Goal: Check status: Check status

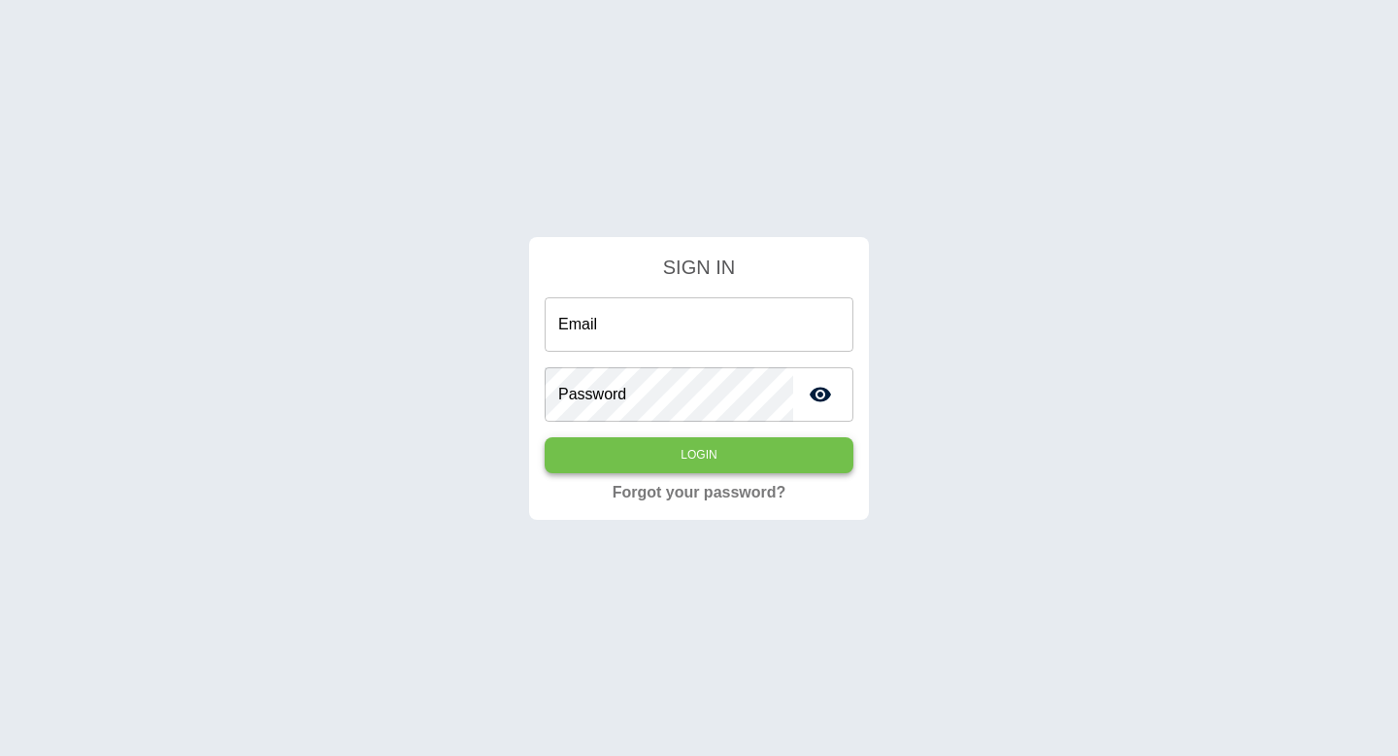
type input "**********"
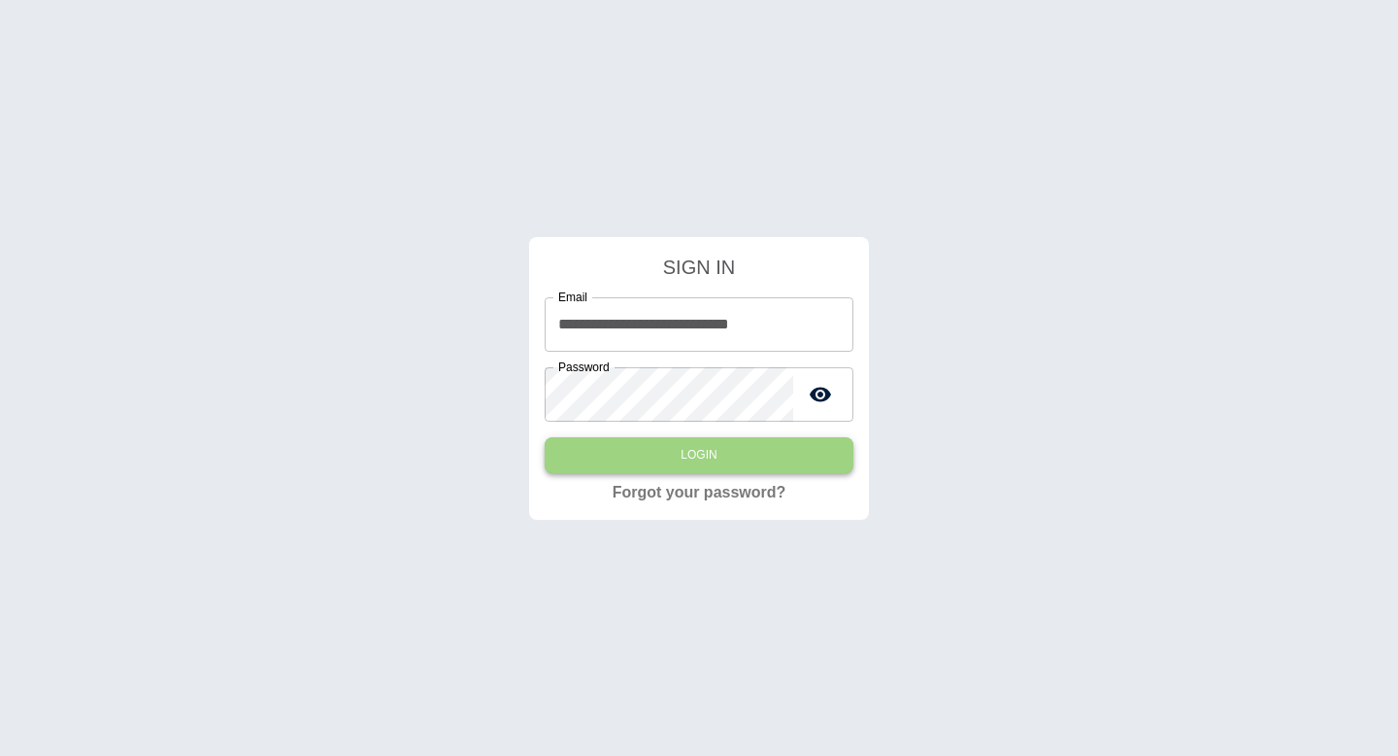
click at [741, 452] on button "Login" at bounding box center [699, 455] width 309 height 36
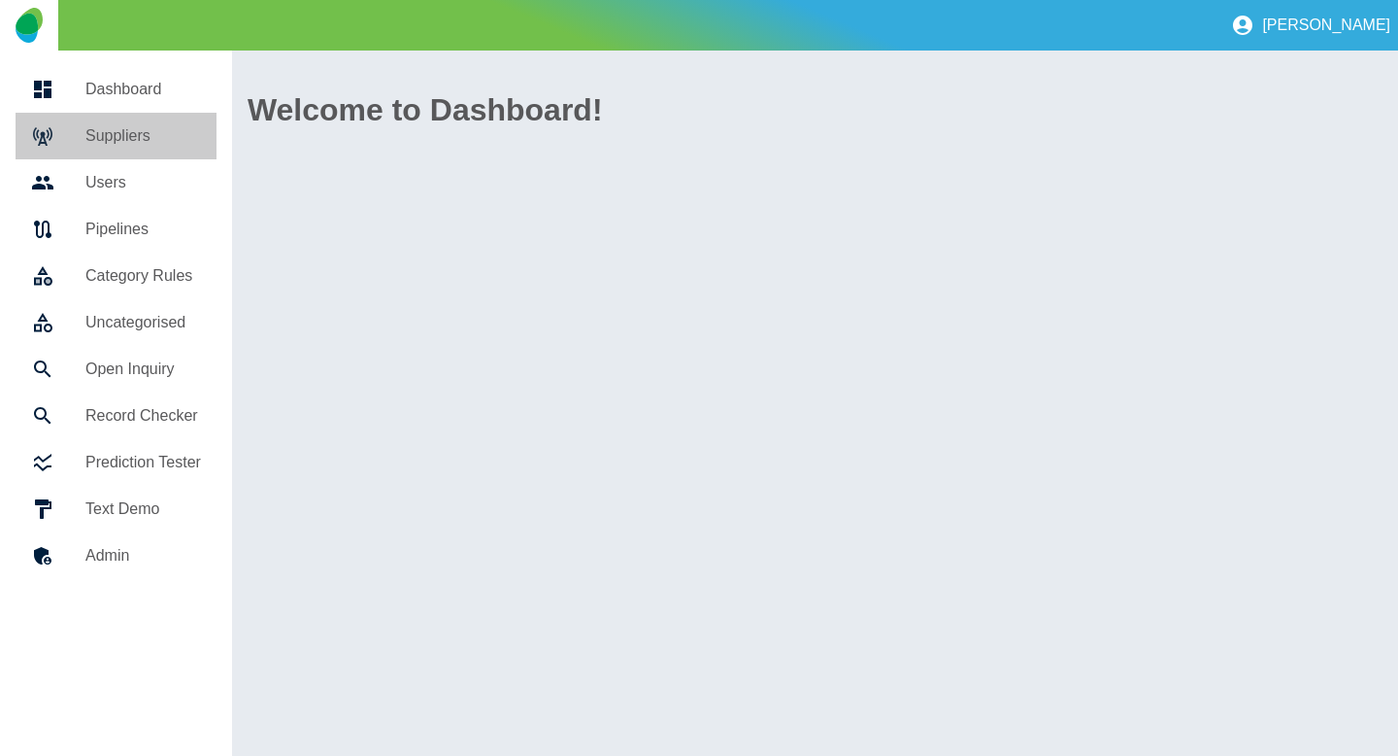
click at [127, 130] on h5 "Suppliers" at bounding box center [143, 135] width 116 height 23
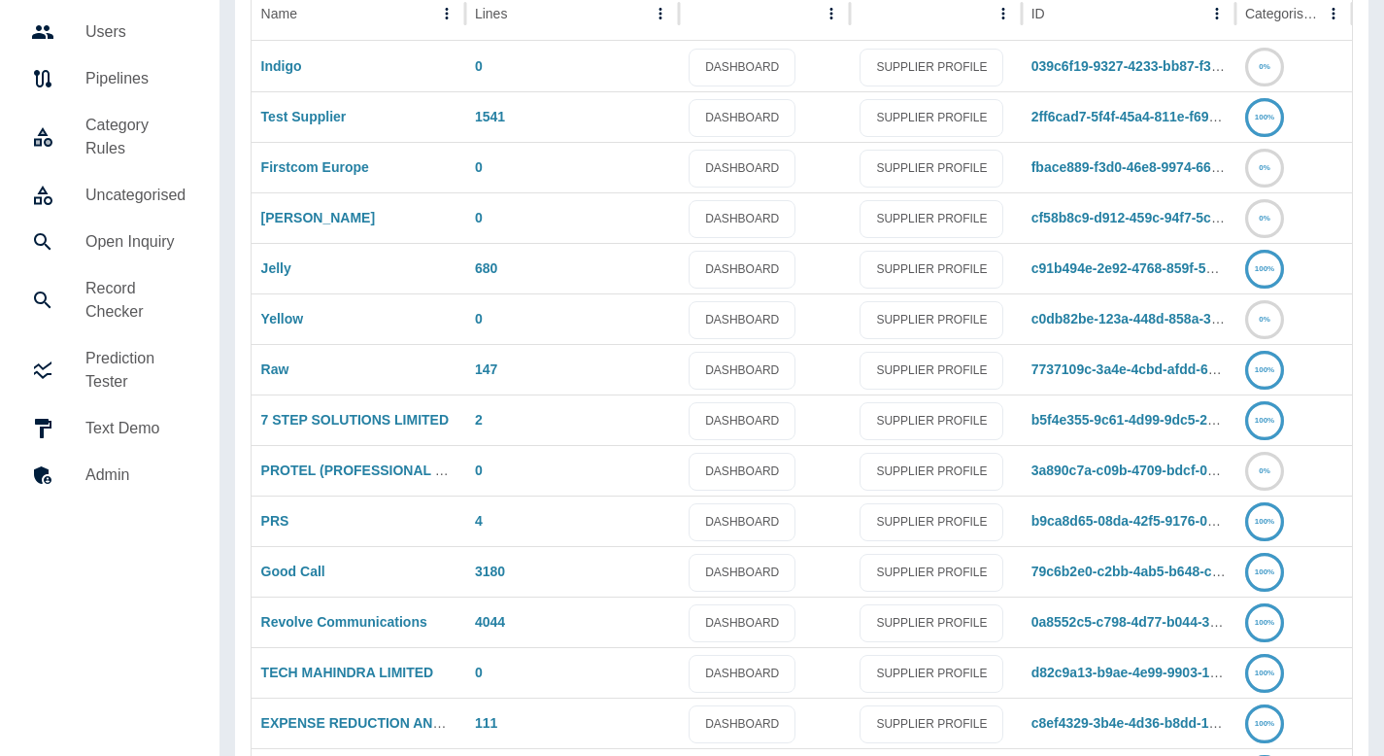
scroll to position [277, 0]
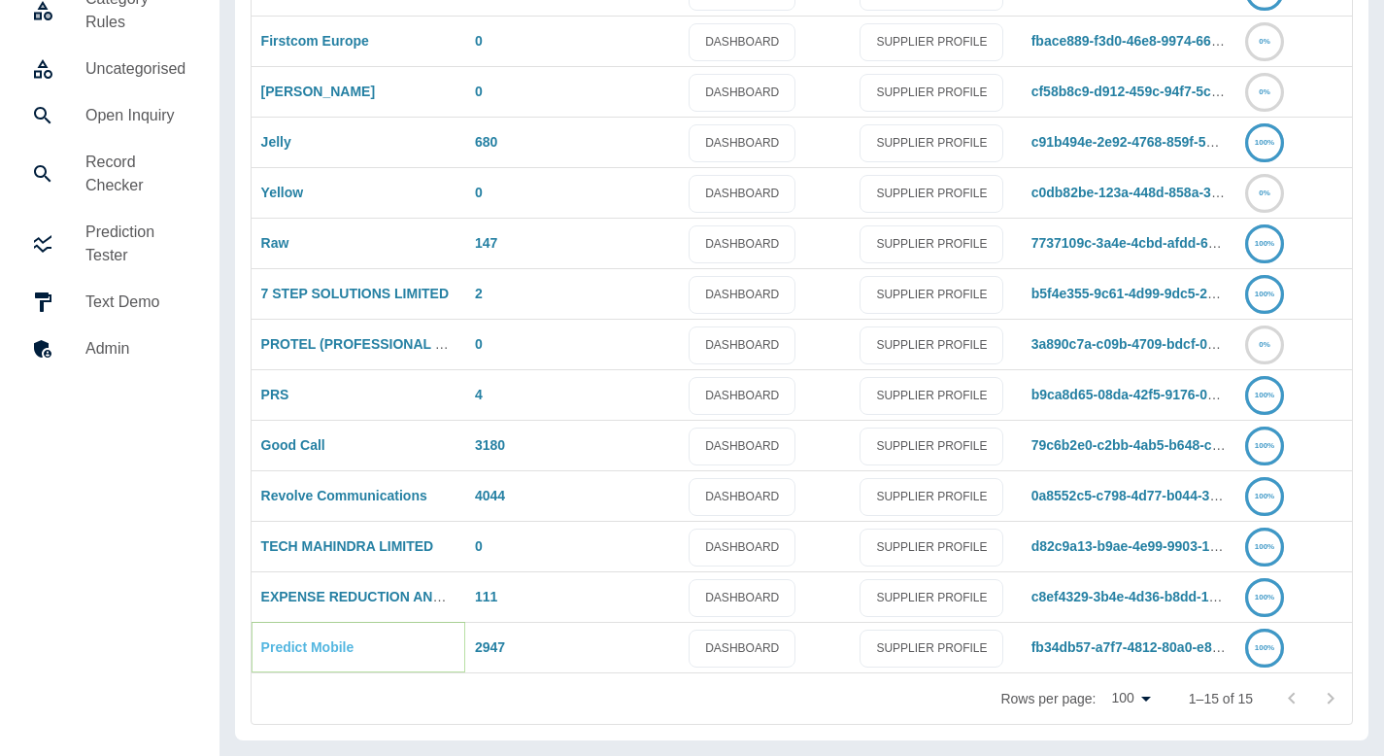
click at [308, 655] on link "Predict Mobile" at bounding box center [307, 647] width 93 height 16
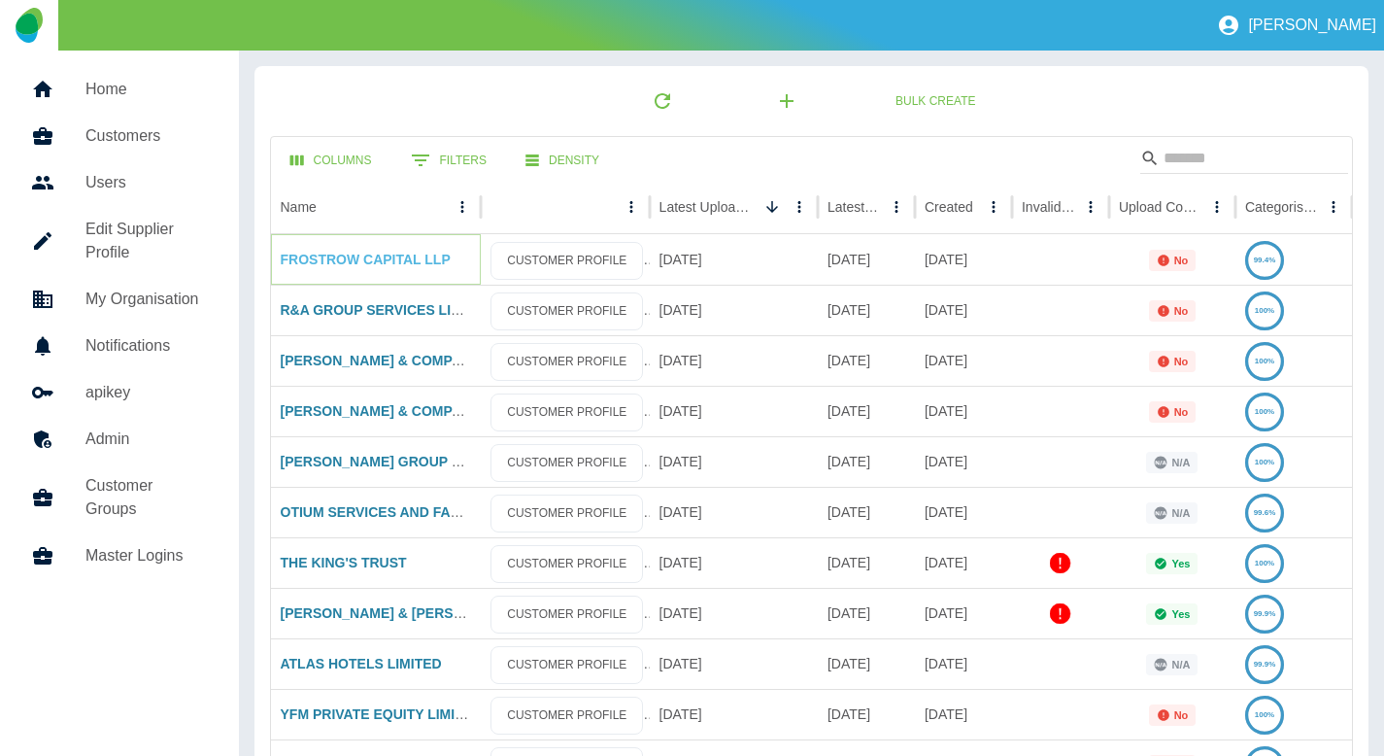
click at [314, 266] on link "FROSTROW CAPITAL LLP" at bounding box center [366, 260] width 170 height 16
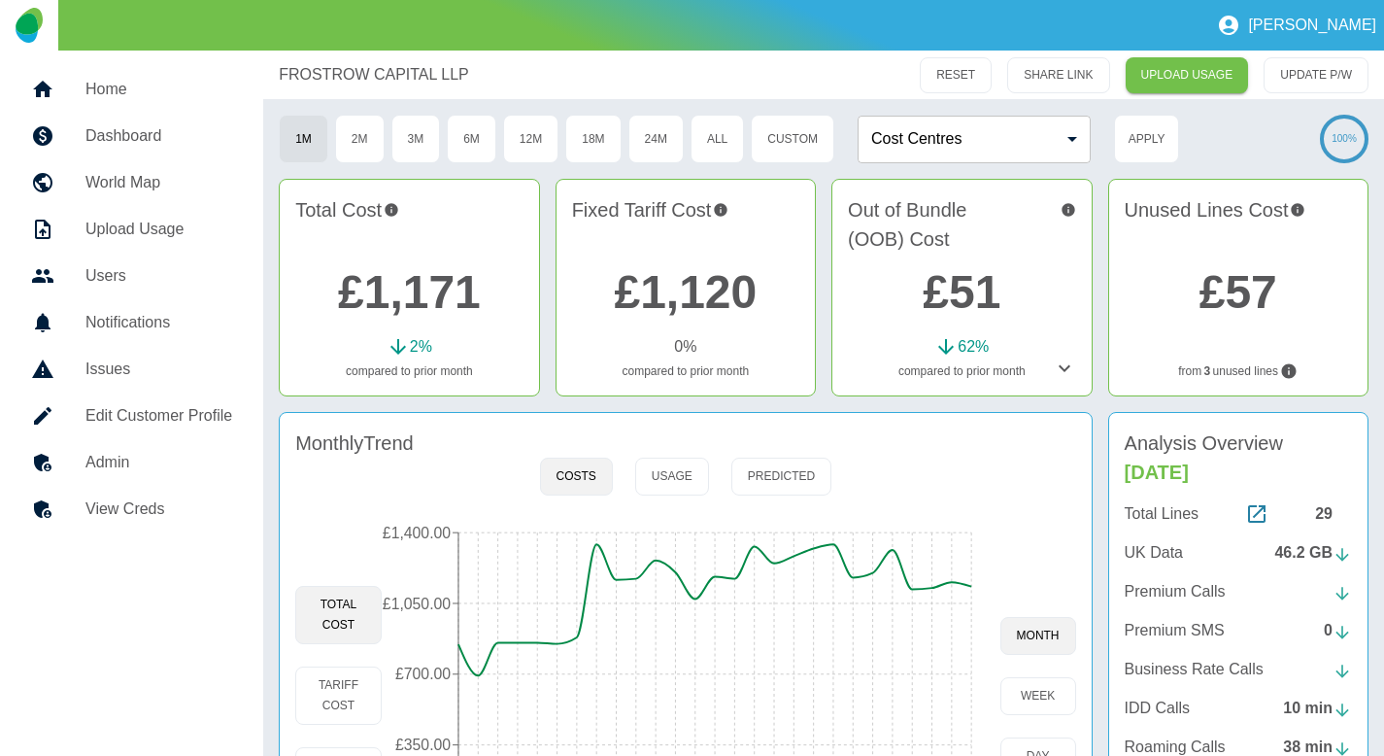
click at [132, 469] on h5 "Admin" at bounding box center [158, 462] width 147 height 23
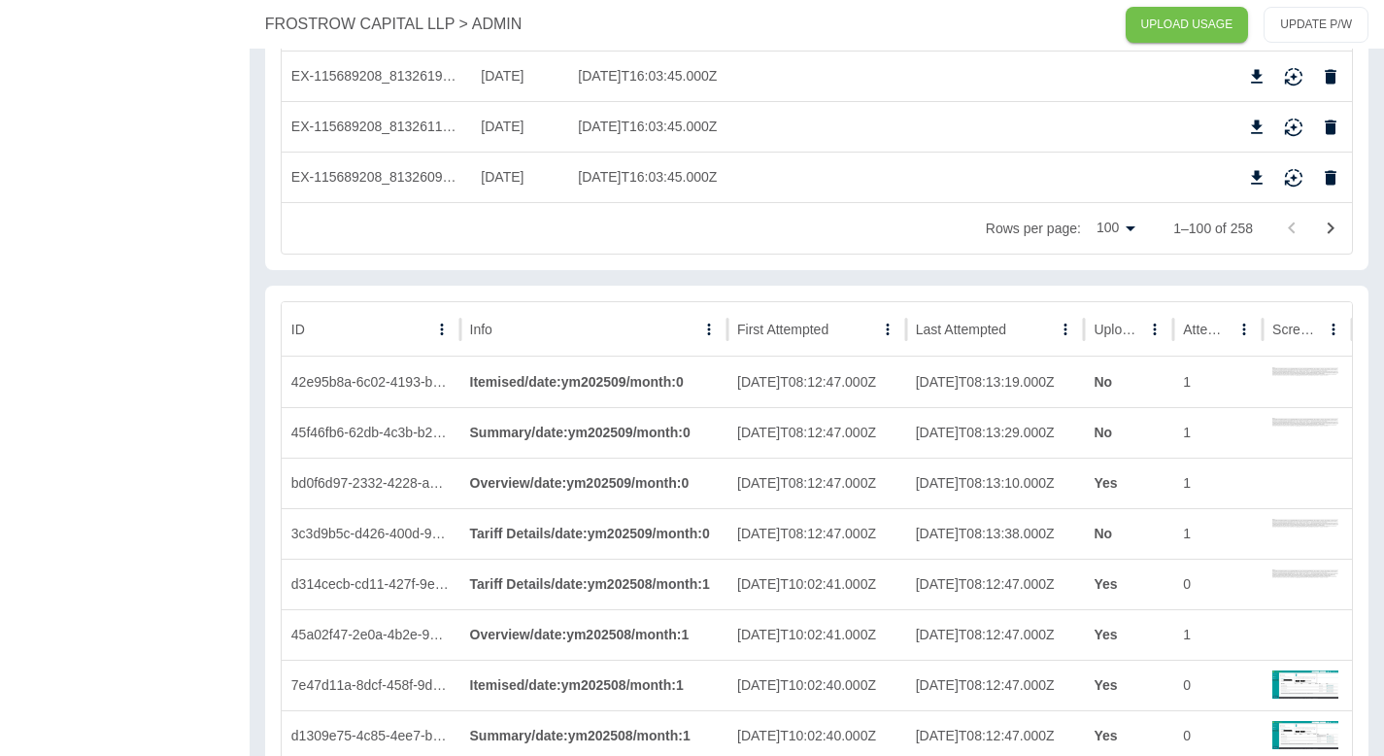
scroll to position [5007, 0]
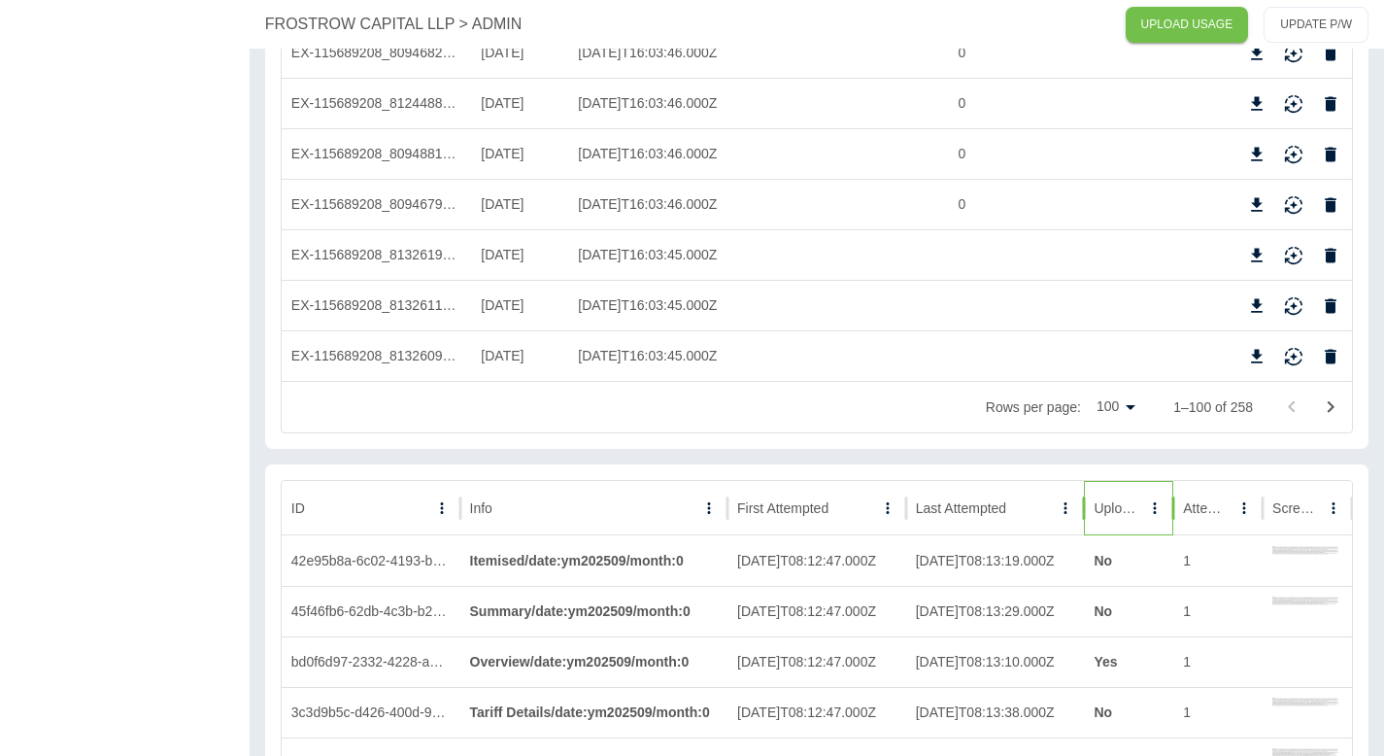
click at [1113, 524] on div "Uploaded" at bounding box center [1118, 507] width 48 height 53
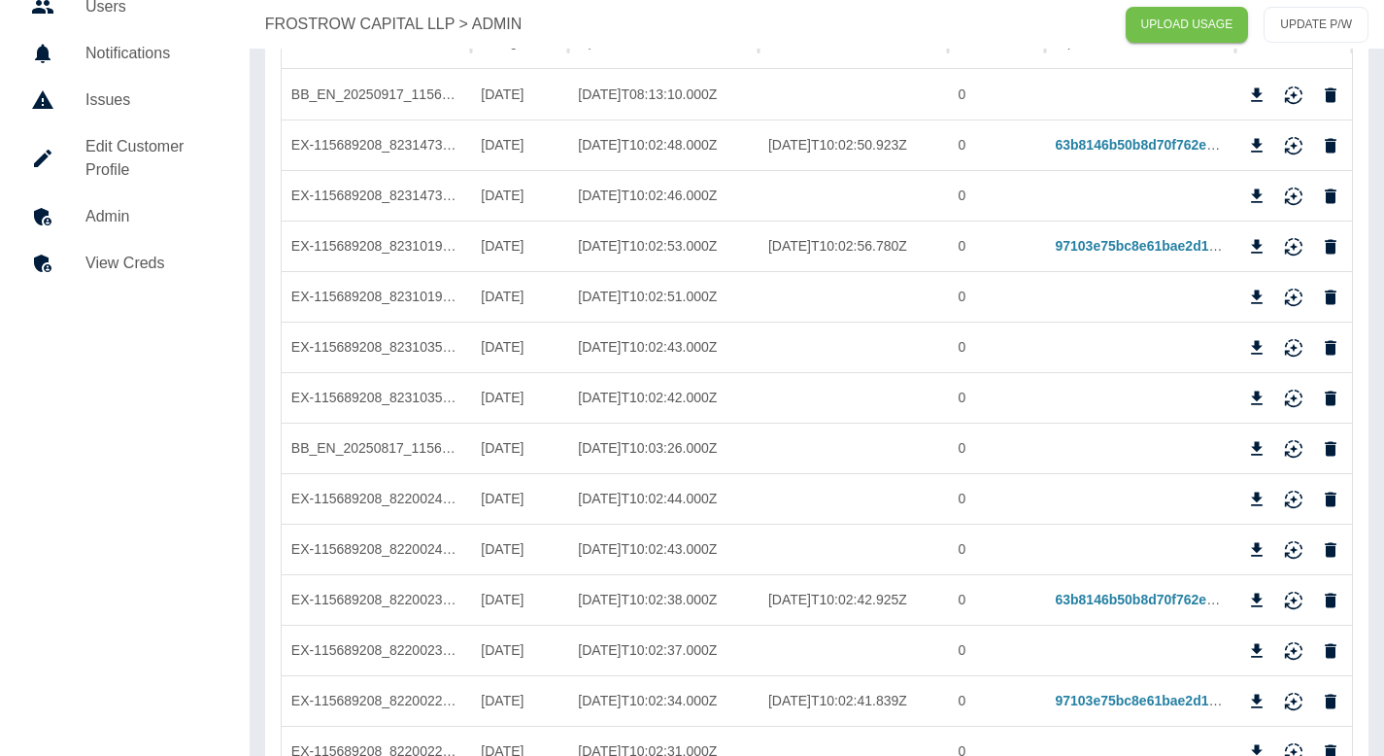
scroll to position [0, 0]
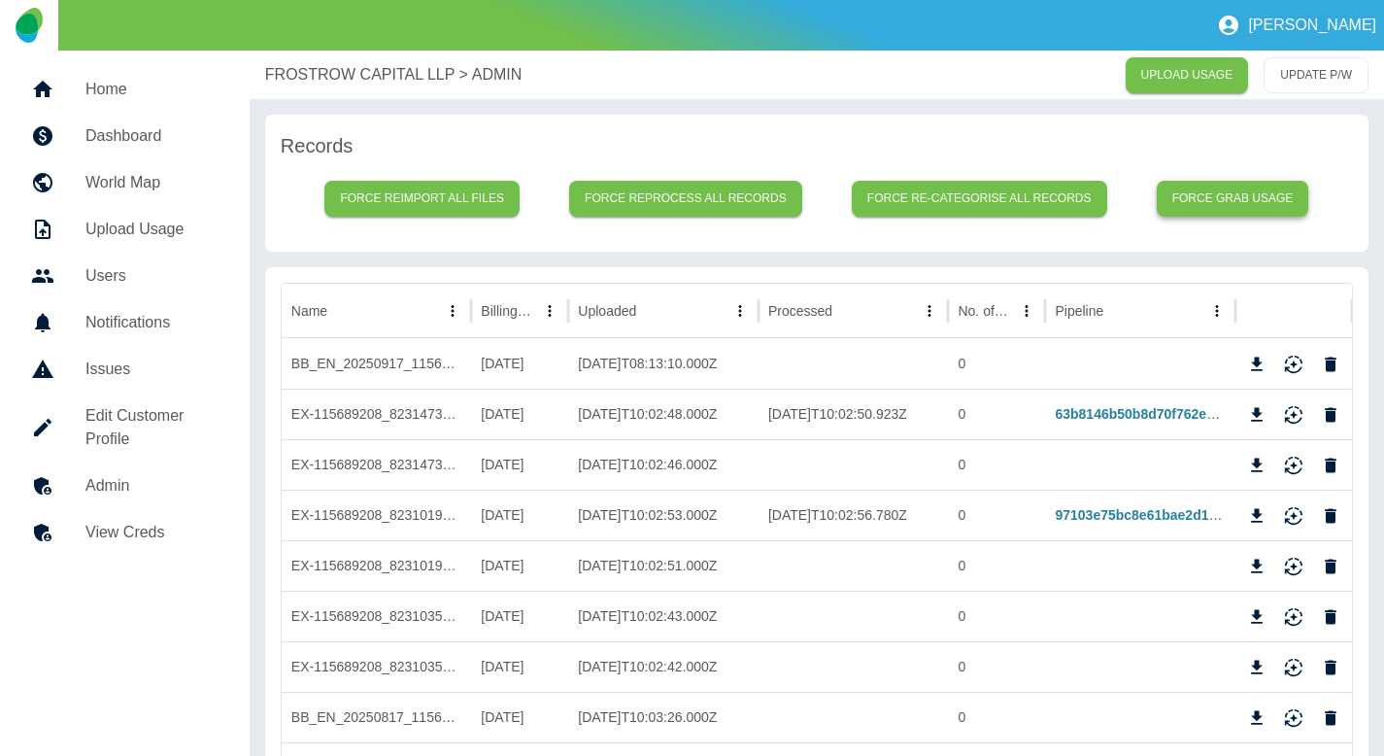
click at [1199, 185] on button "Force grab usage" at bounding box center [1233, 199] width 152 height 36
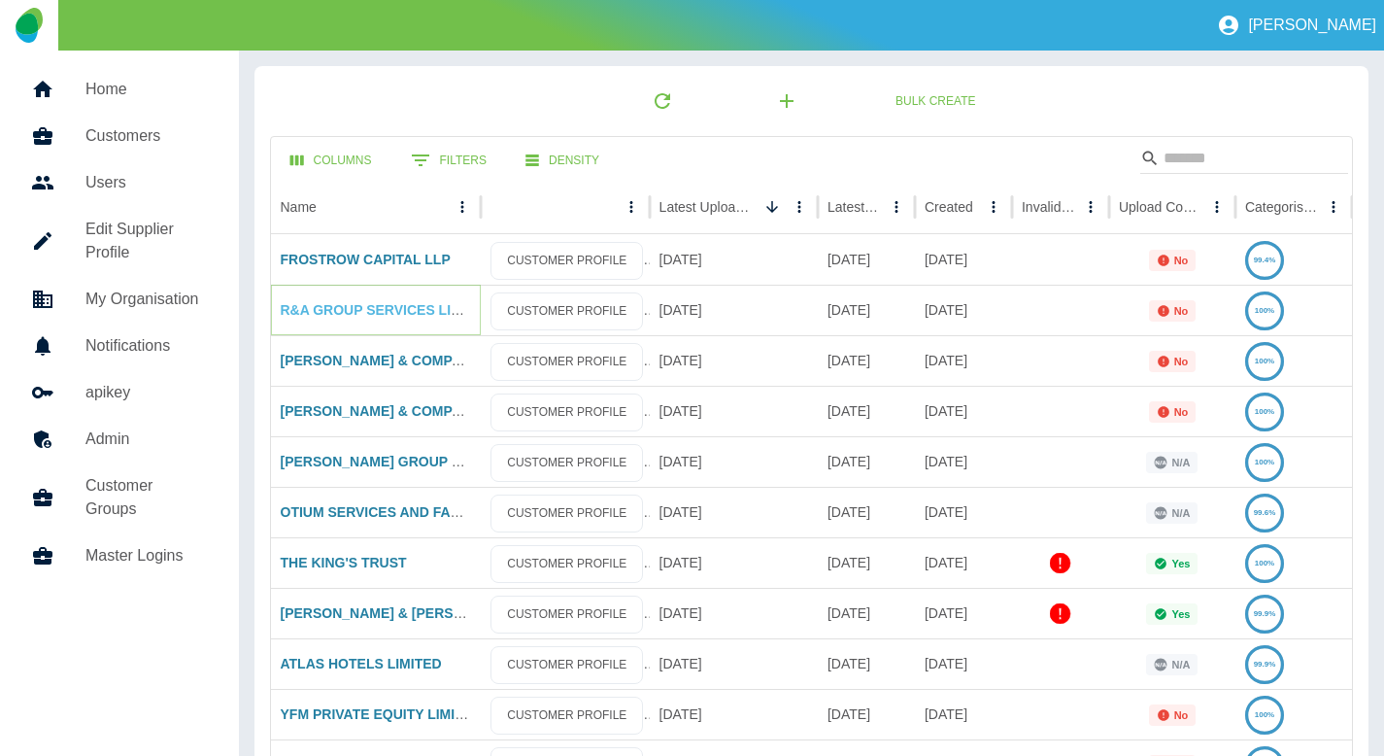
click at [392, 310] on link "R&A GROUP SERVICES LIMITED" at bounding box center [387, 310] width 213 height 16
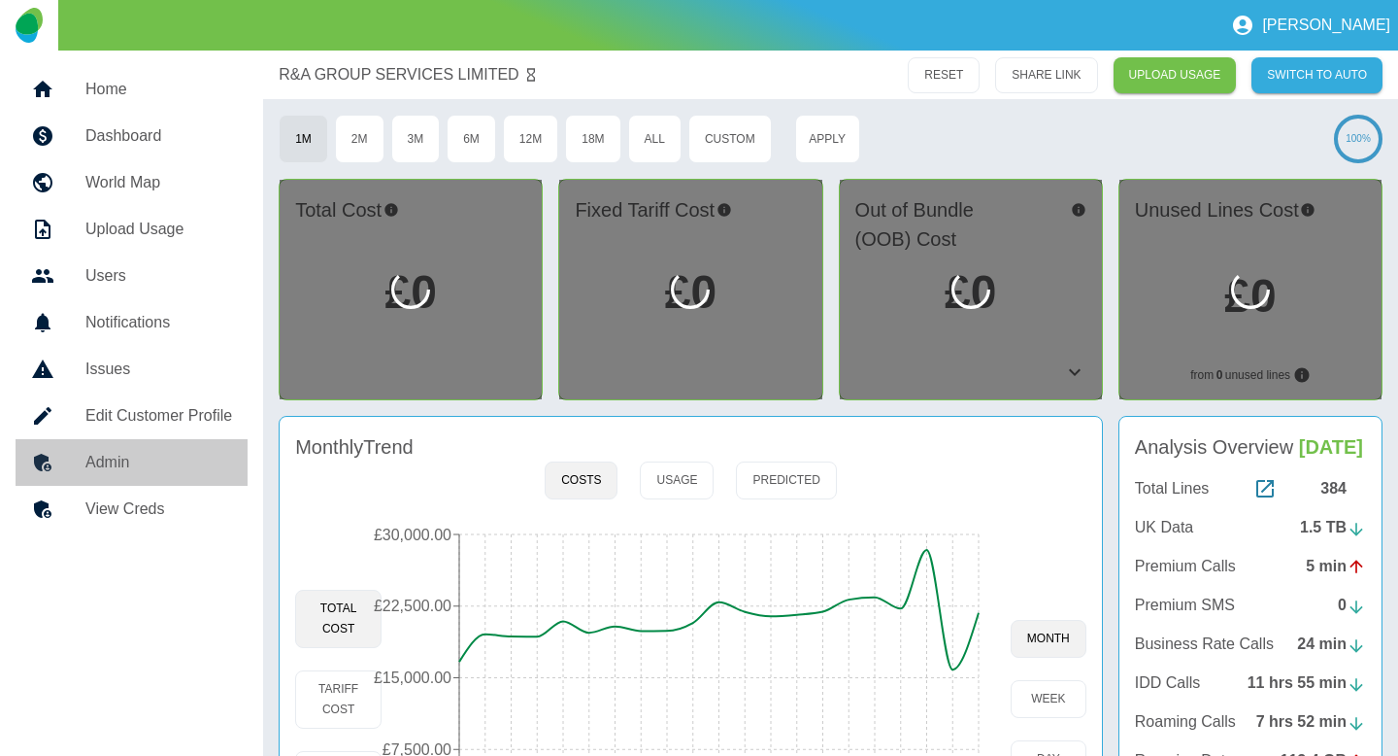
click at [80, 465] on div at bounding box center [58, 462] width 54 height 23
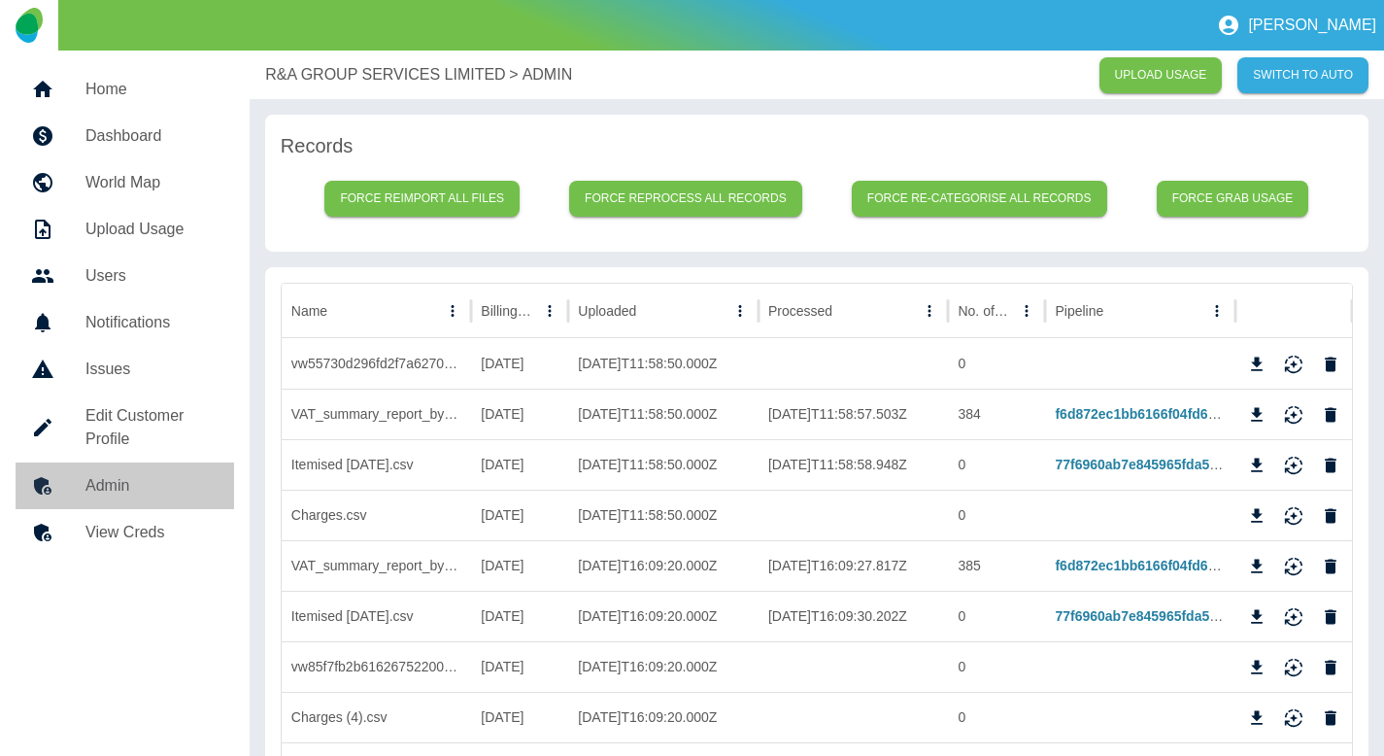
click at [88, 464] on link "Admin" at bounding box center [125, 485] width 219 height 47
click at [305, 61] on div "R&A GROUP SERVICES LIMITED > ADMIN UPLOAD USAGE SWITCH TO AUTO" at bounding box center [817, 75] width 1134 height 49
click at [304, 67] on p "R&A GROUP SERVICES LIMITED" at bounding box center [385, 74] width 240 height 23
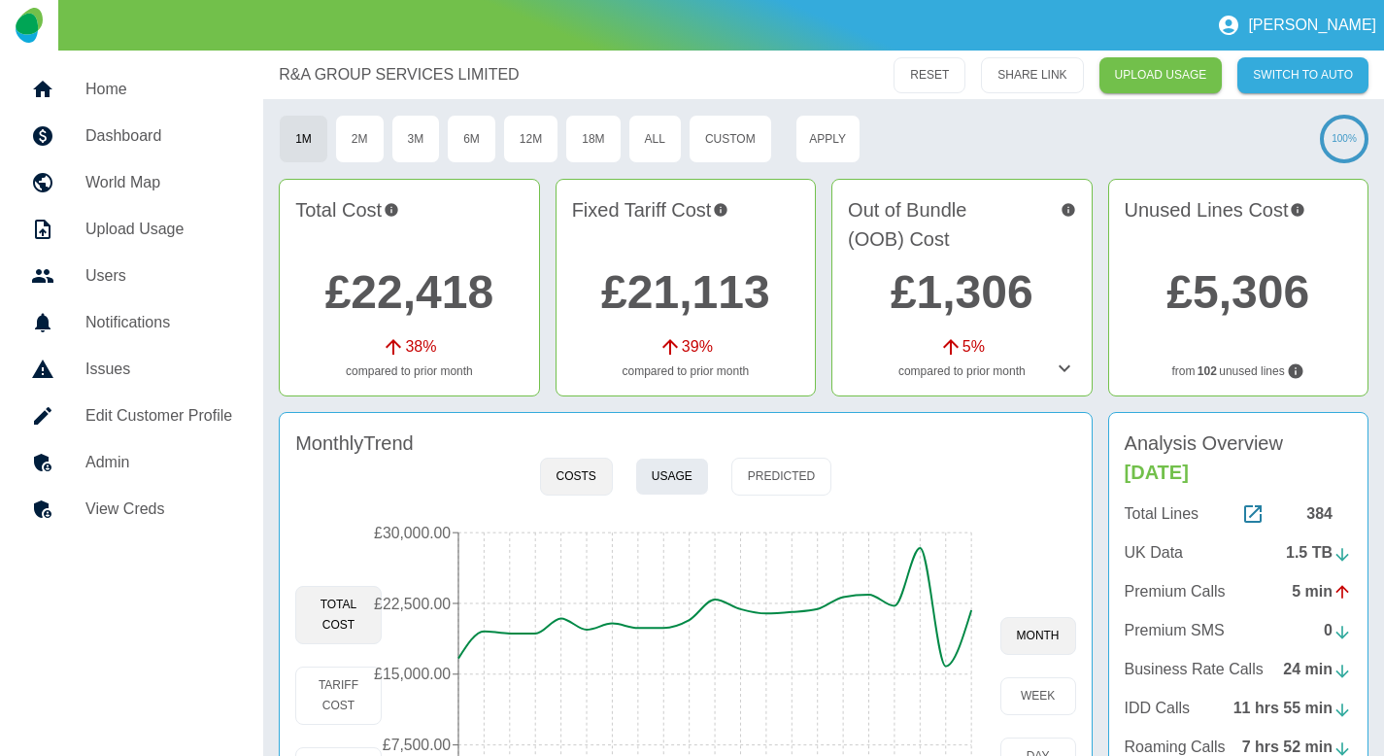
scroll to position [203, 0]
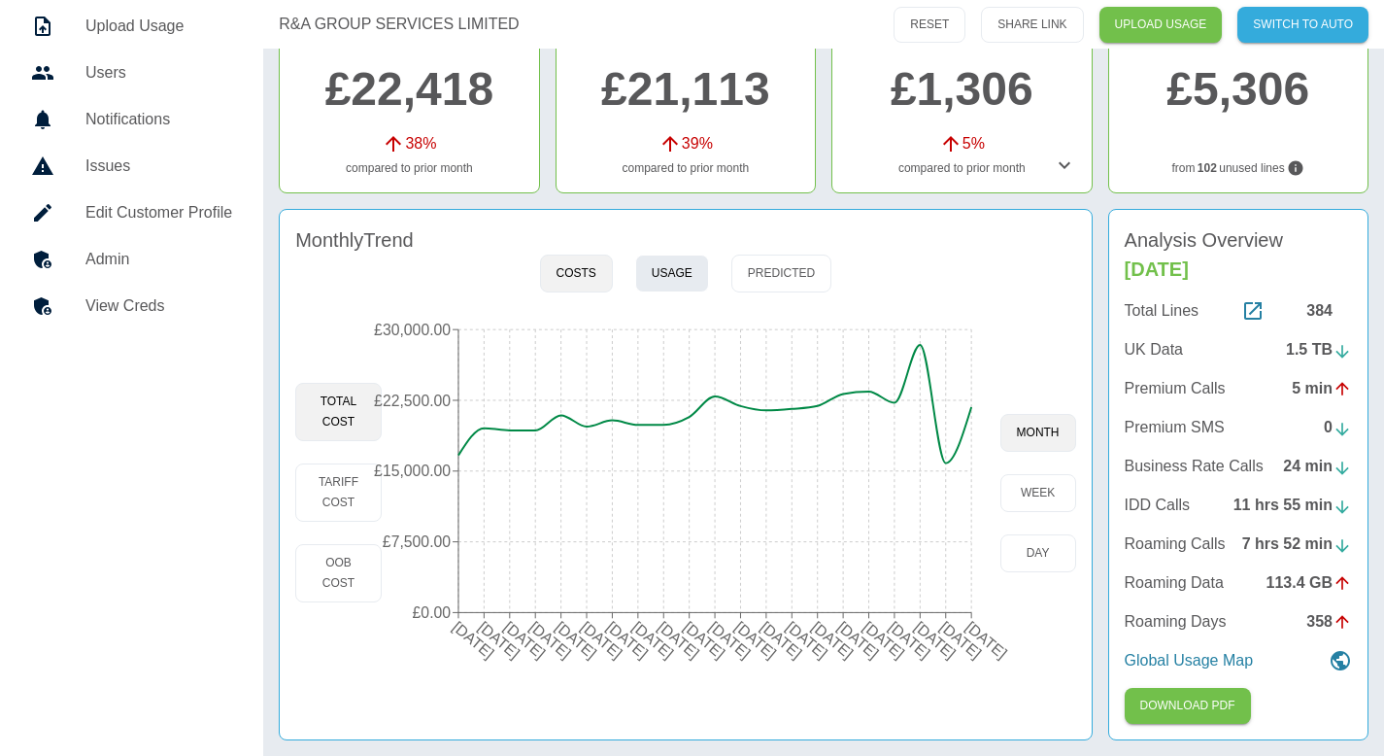
click at [656, 263] on button "Usage" at bounding box center [672, 273] width 74 height 38
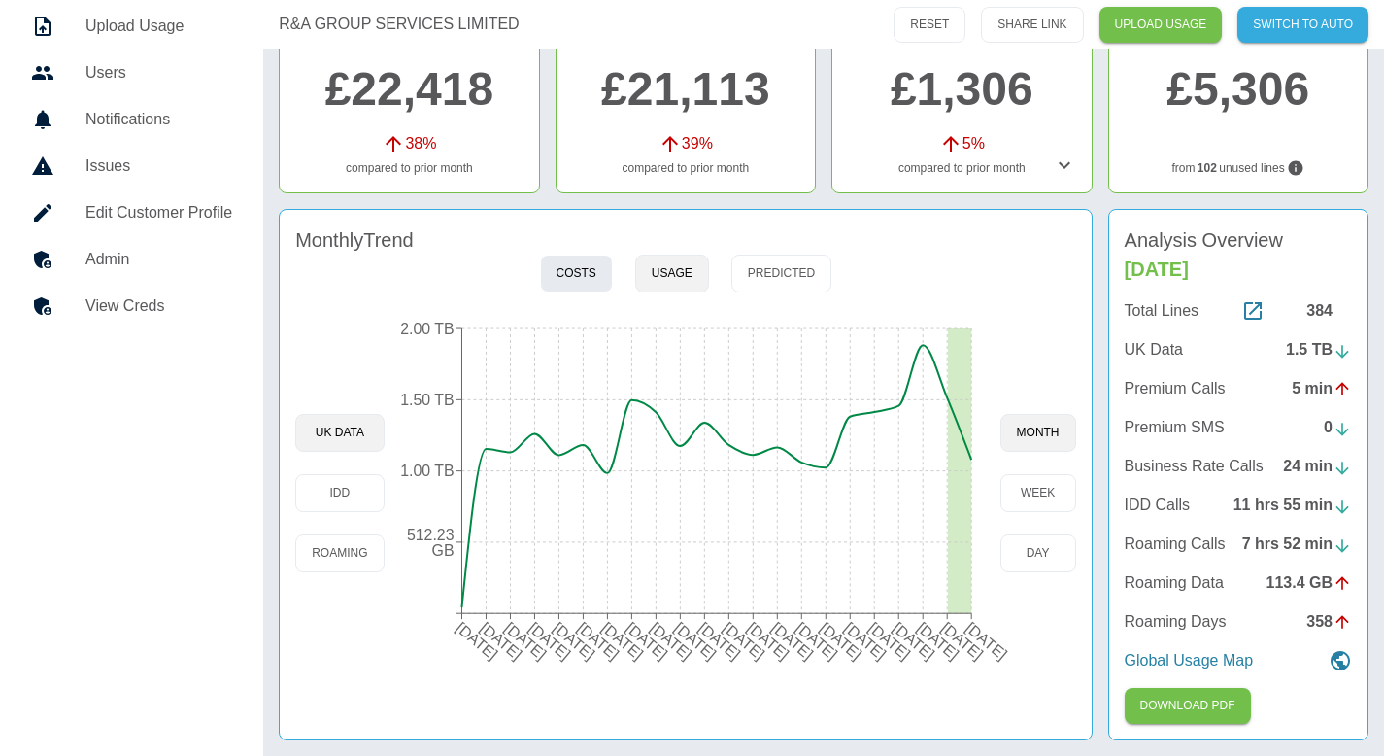
click at [567, 267] on button "Costs" at bounding box center [576, 273] width 73 height 38
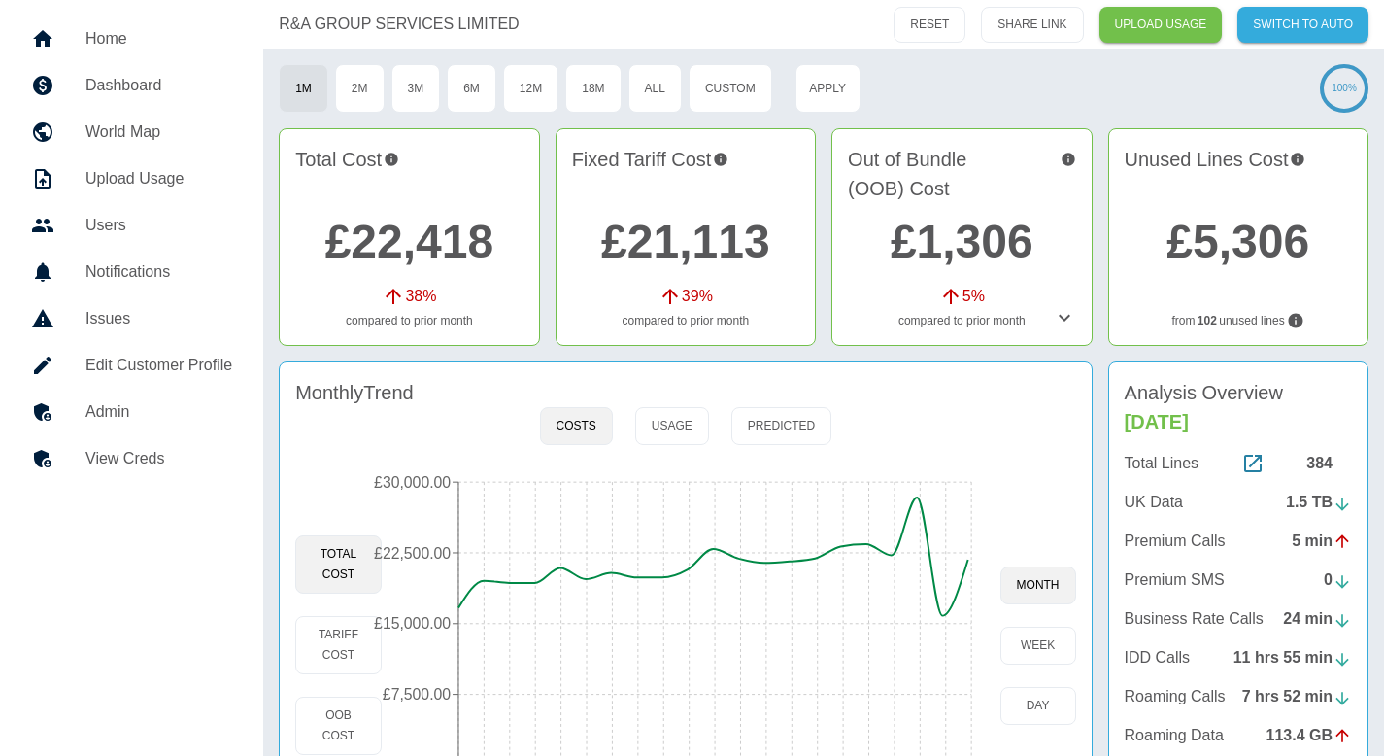
scroll to position [43, 0]
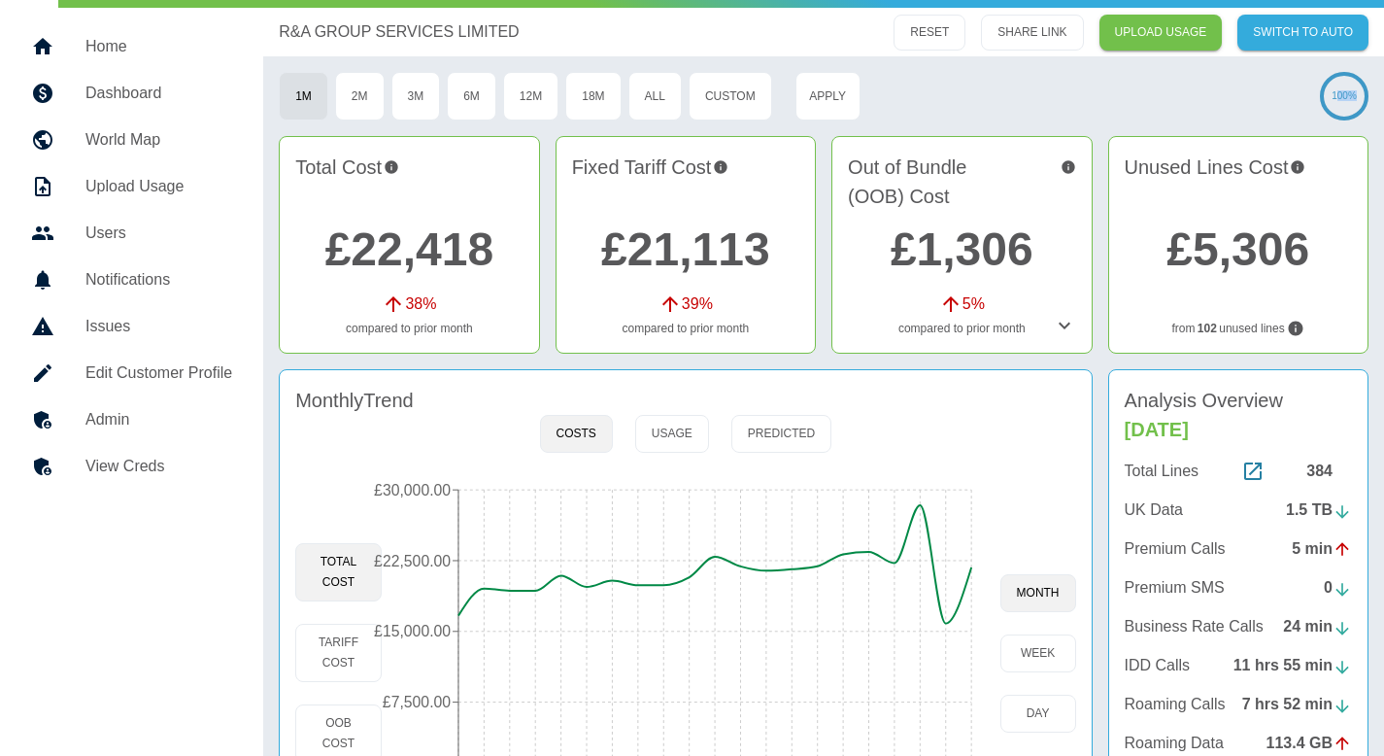
drag, startPoint x: 1334, startPoint y: 95, endPoint x: 1366, endPoint y: 101, distance: 32.6
click at [1367, 101] on icon "100%" at bounding box center [1344, 96] width 49 height 49
click at [1364, 98] on icon at bounding box center [1344, 96] width 45 height 45
click at [1351, 96] on icon "100%" at bounding box center [1344, 96] width 49 height 49
click at [1358, 94] on icon at bounding box center [1344, 96] width 45 height 45
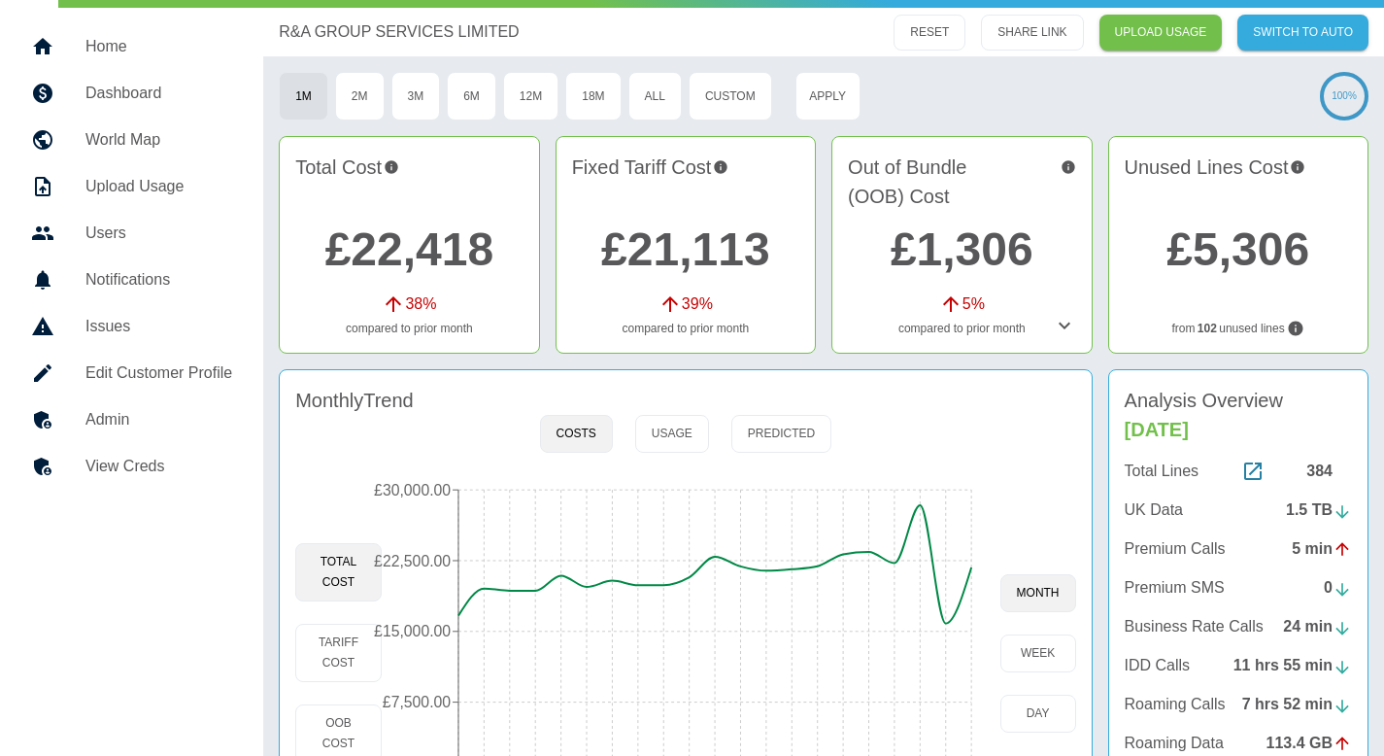
click at [1357, 97] on icon at bounding box center [1344, 96] width 45 height 45
click at [1226, 70] on div "R&A GROUP SERVICES LIMITED RESET SHARE LINK UPLOAD USAGE SWITCH TO AUTO 1M 2M 3…" at bounding box center [823, 462] width 1121 height 908
